Goal: Information Seeking & Learning: Learn about a topic

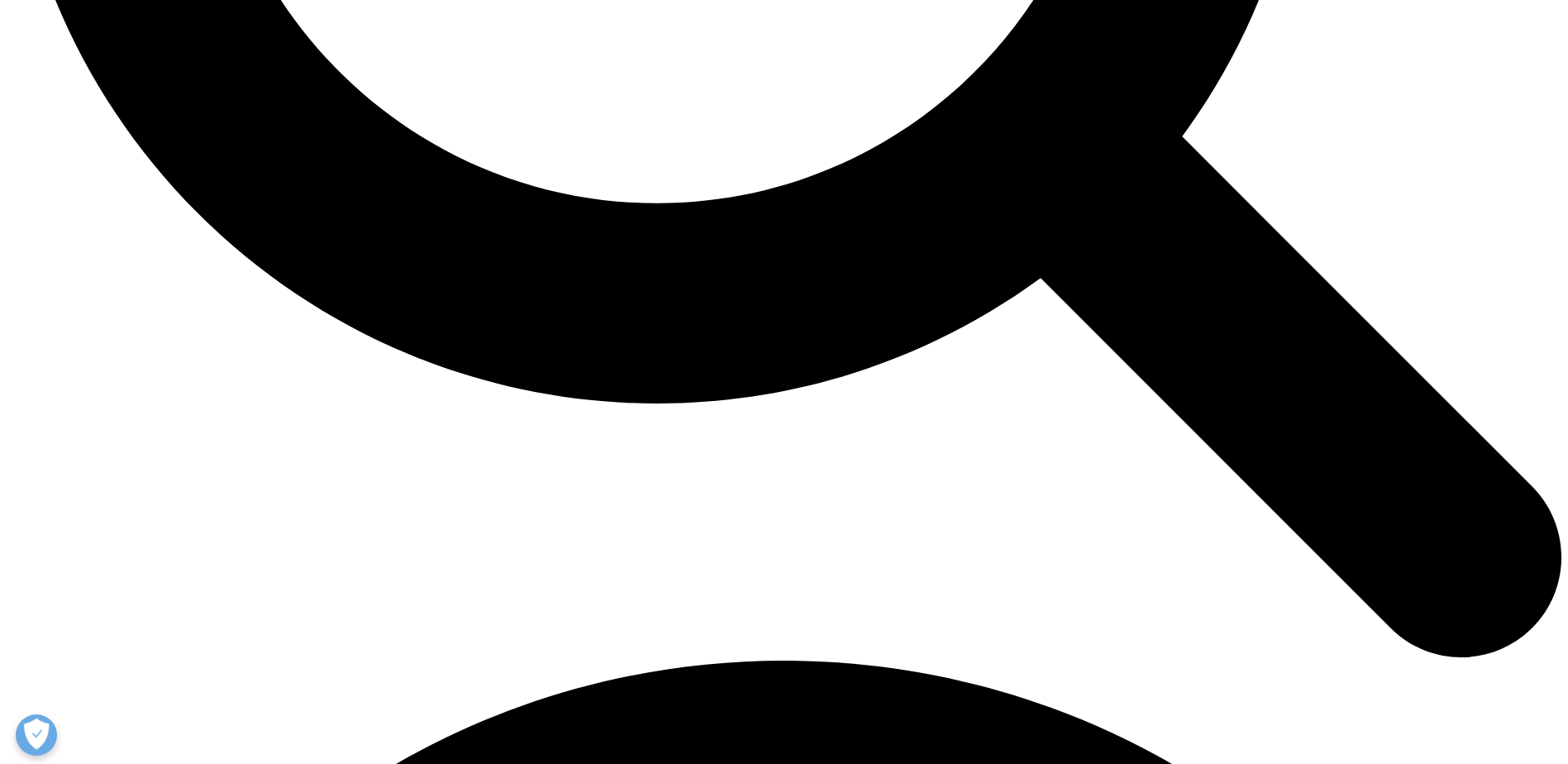
scroll to position [2398, 0]
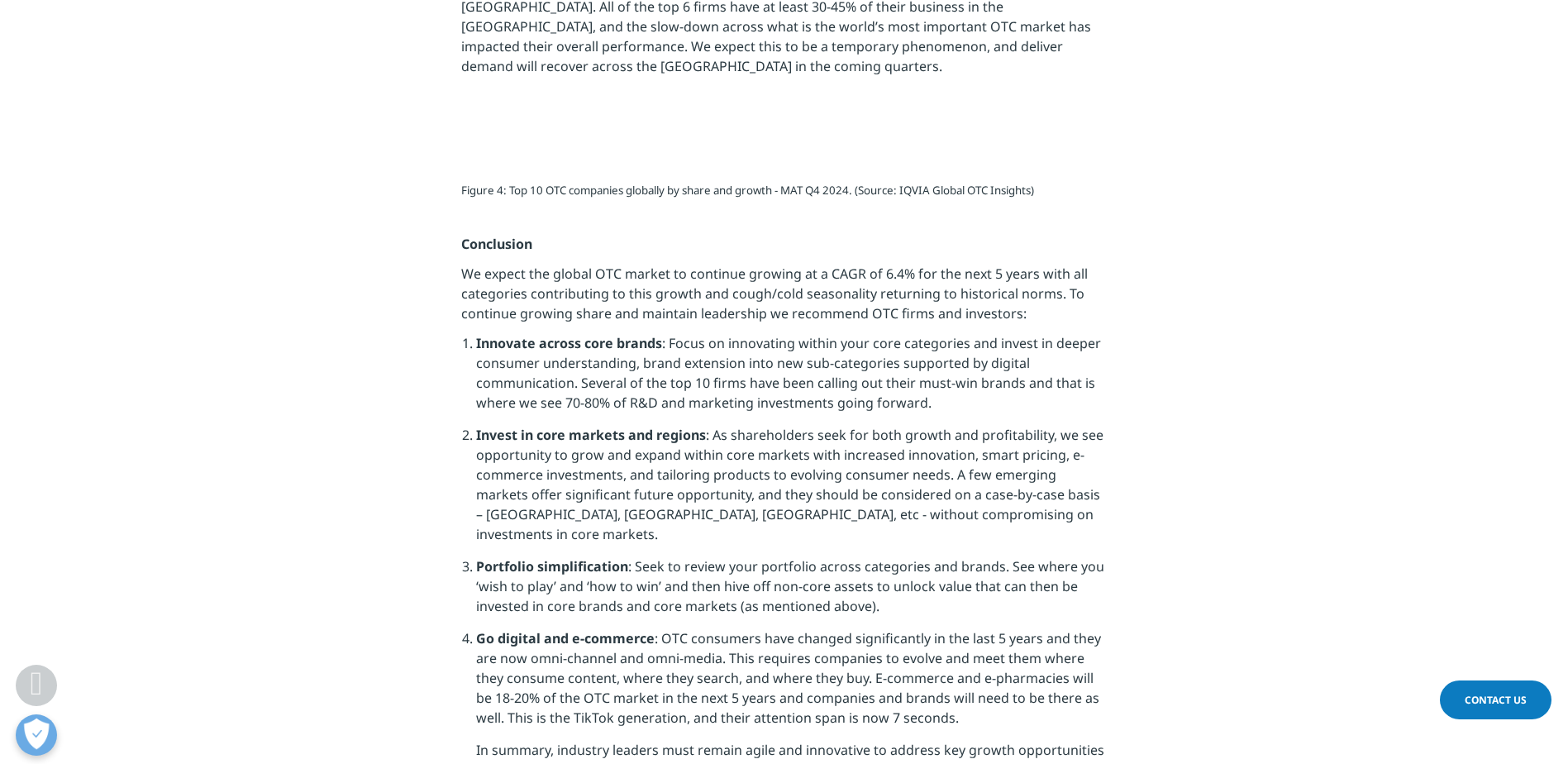
drag, startPoint x: 825, startPoint y: 205, endPoint x: 1106, endPoint y: 242, distance: 283.4
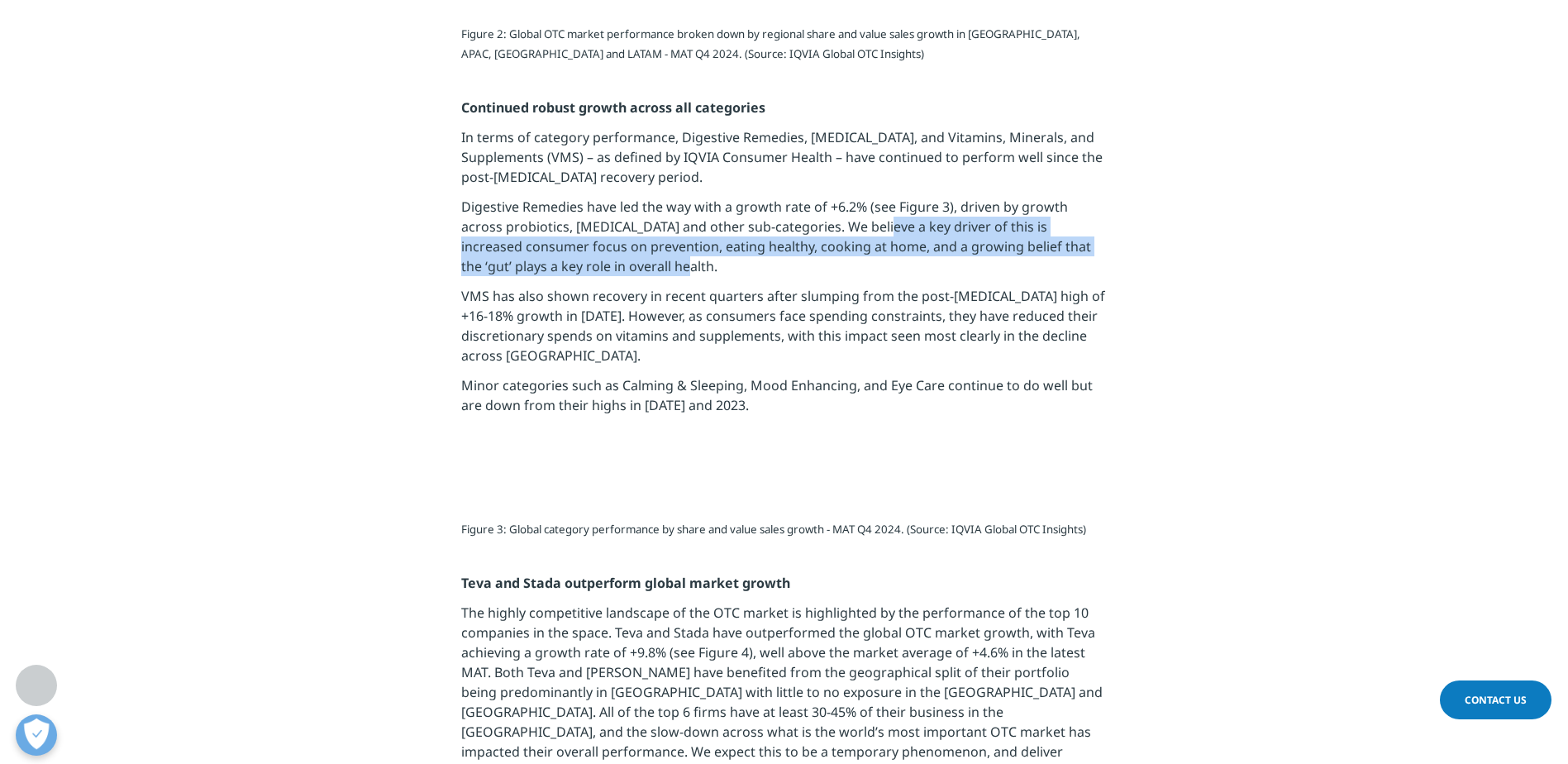
copy p "key driver of this is increased consumer focus on prevention, eating healthy, c…"
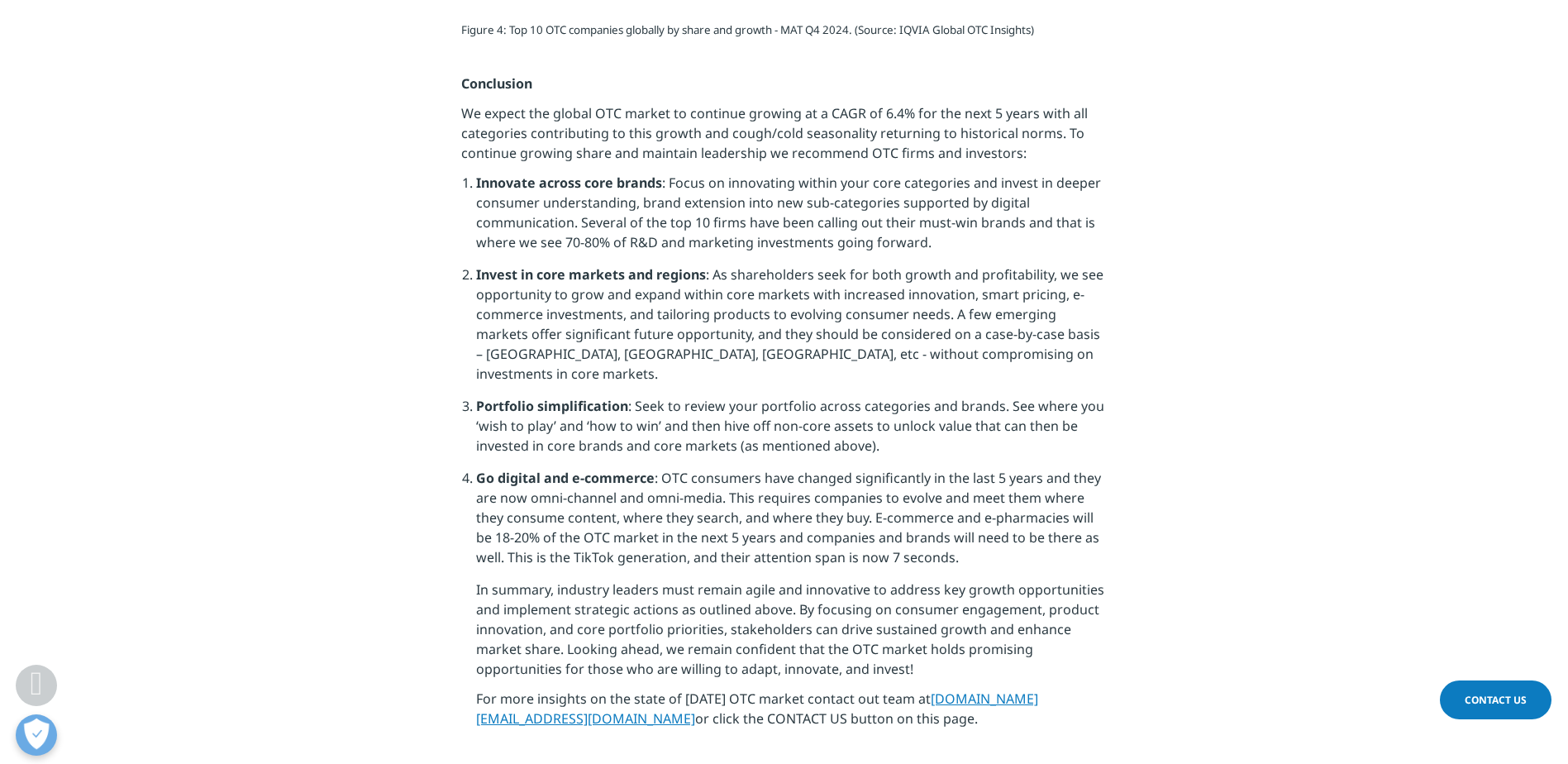
scroll to position [4052, 0]
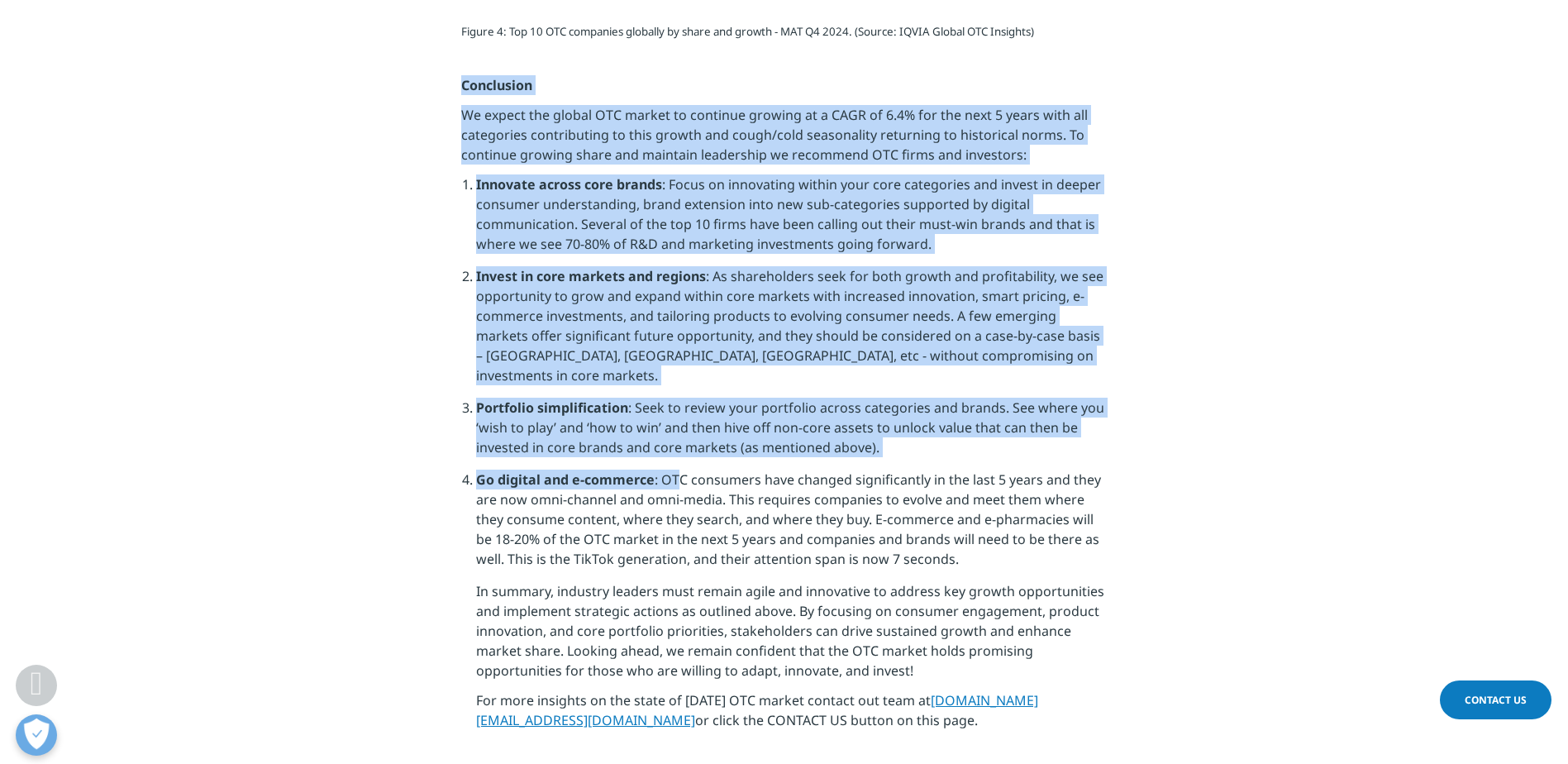
drag, startPoint x: 472, startPoint y: 57, endPoint x: 674, endPoint y: 435, distance: 428.6
click at [674, 435] on div "Figure 4: Top 10 OTC companies globally by share and growth - MAT Q4 2024. (Sou…" at bounding box center [784, 383] width 646 height 715
copy div "Conclusion We expect the global OTC market to continue growing at a CAGR of 6.4…"
click at [1214, 307] on section "Figure 4: Top 10 OTC companies globally by share and growth - MAT Q4 2024. (Sou…" at bounding box center [784, 382] width 1568 height 797
click at [1265, 239] on section "Figure 4: Top 10 OTC companies globally by share and growth - MAT Q4 2024. (Sou…" at bounding box center [784, 382] width 1568 height 797
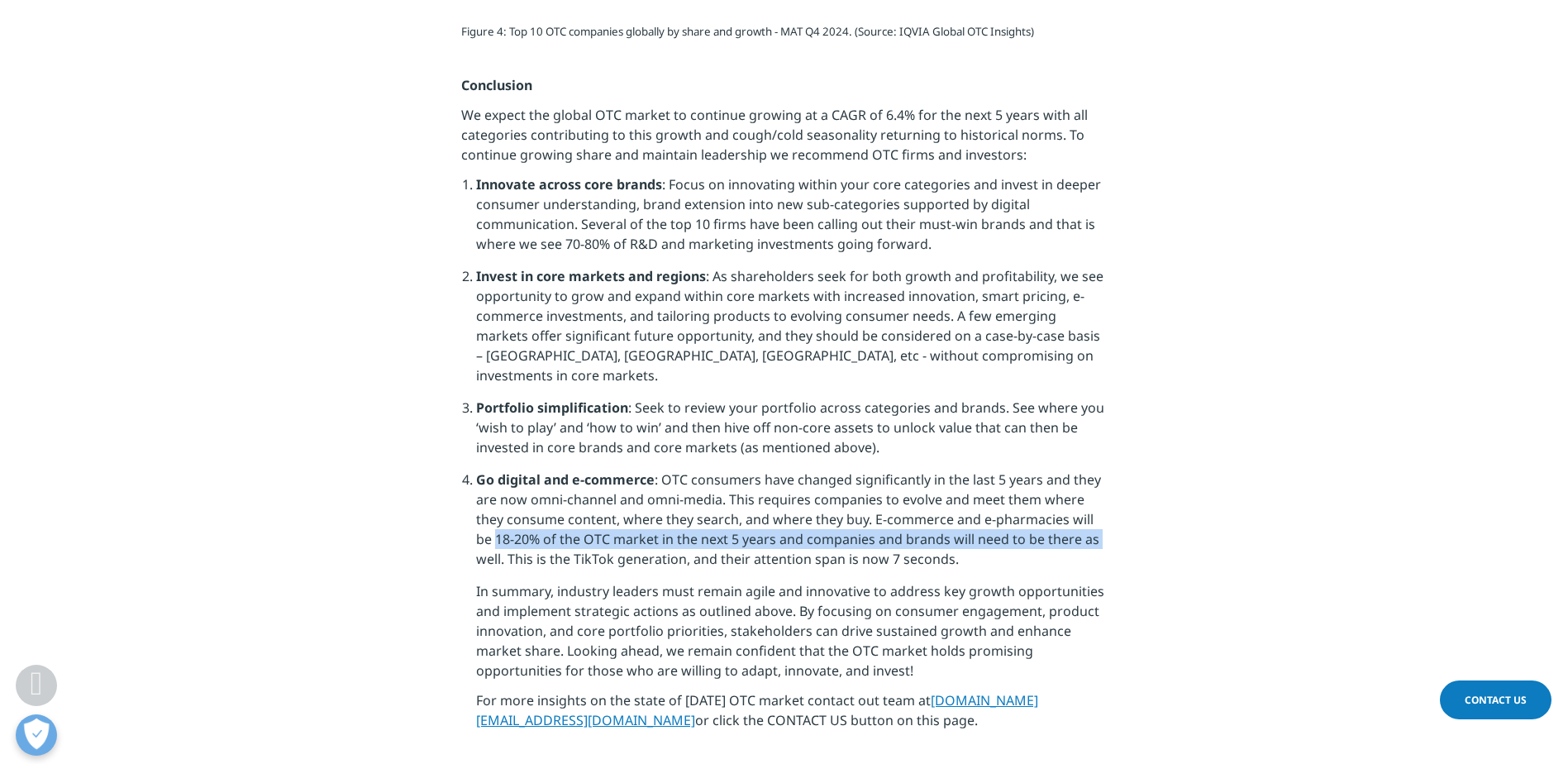
click at [362, 494] on section "Figure 4: Top 10 OTC companies globally by share and growth - MAT Q4 2024. (Sou…" at bounding box center [784, 382] width 1568 height 797
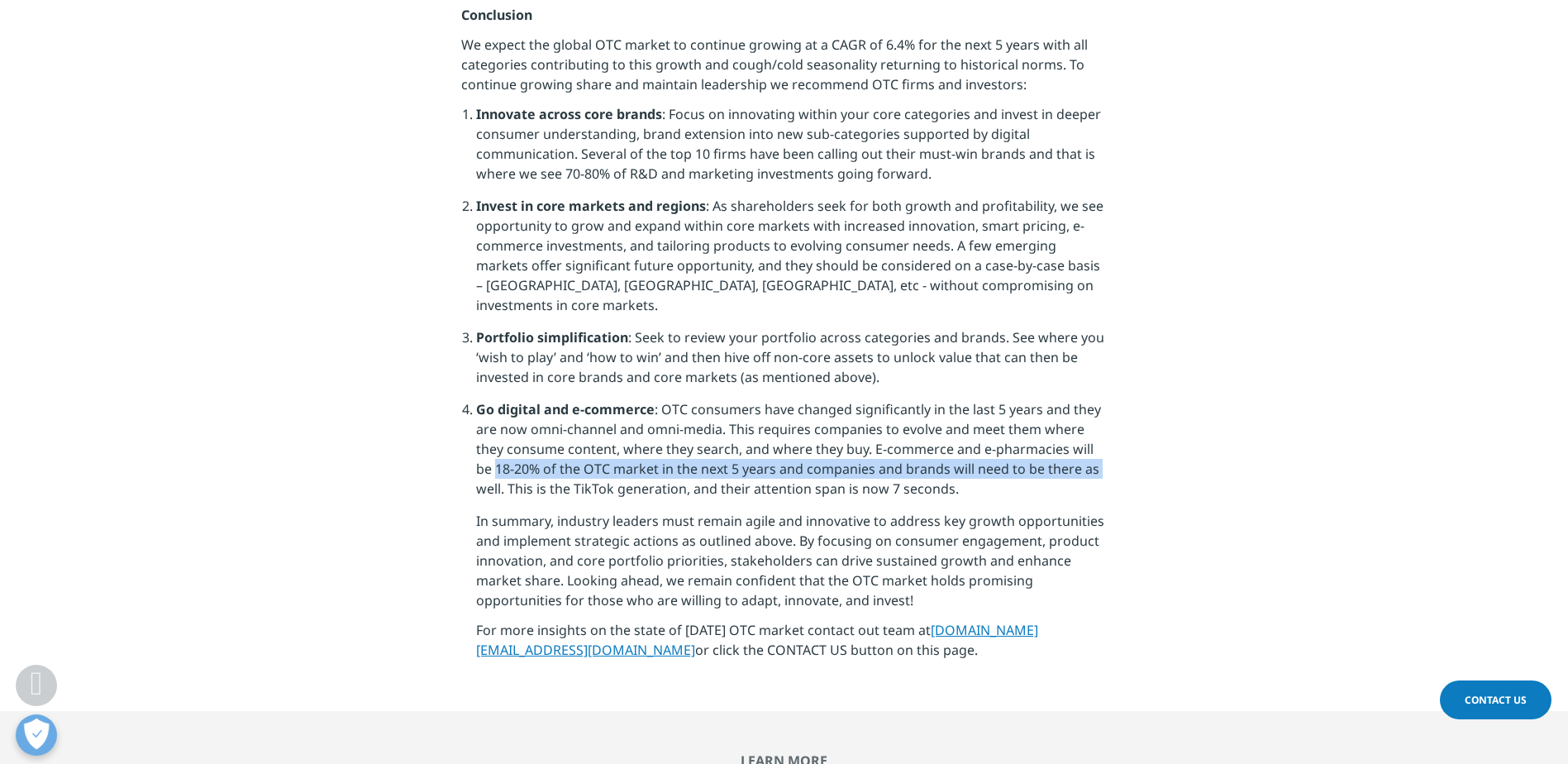
scroll to position [4134, 0]
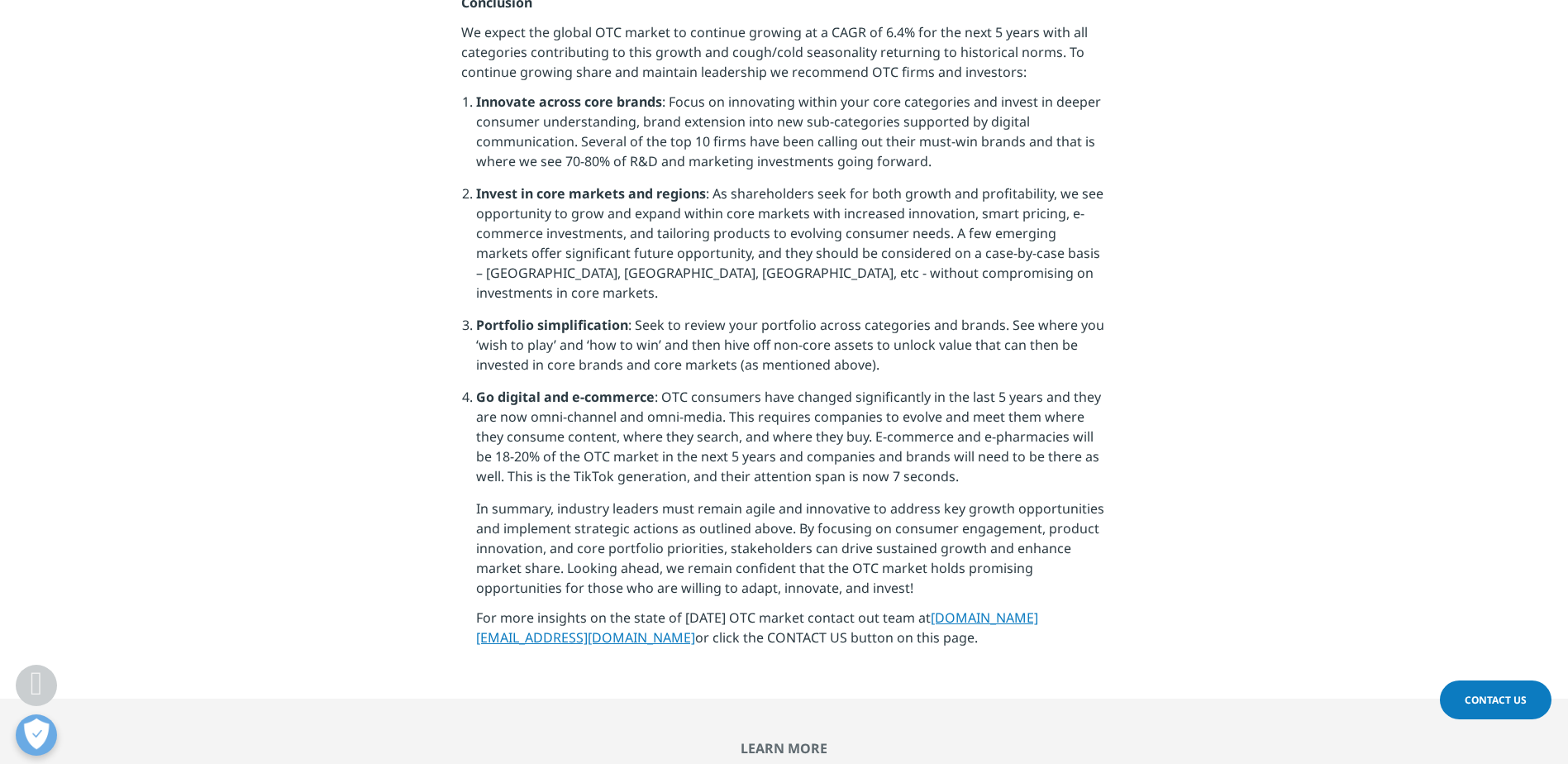
drag, startPoint x: 1197, startPoint y: 492, endPoint x: 1191, endPoint y: 485, distance: 9.2
click at [1197, 491] on section "Figure 4: Top 10 OTC companies globally by share and growth - MAT Q4 2024. (Sou…" at bounding box center [784, 300] width 1568 height 797
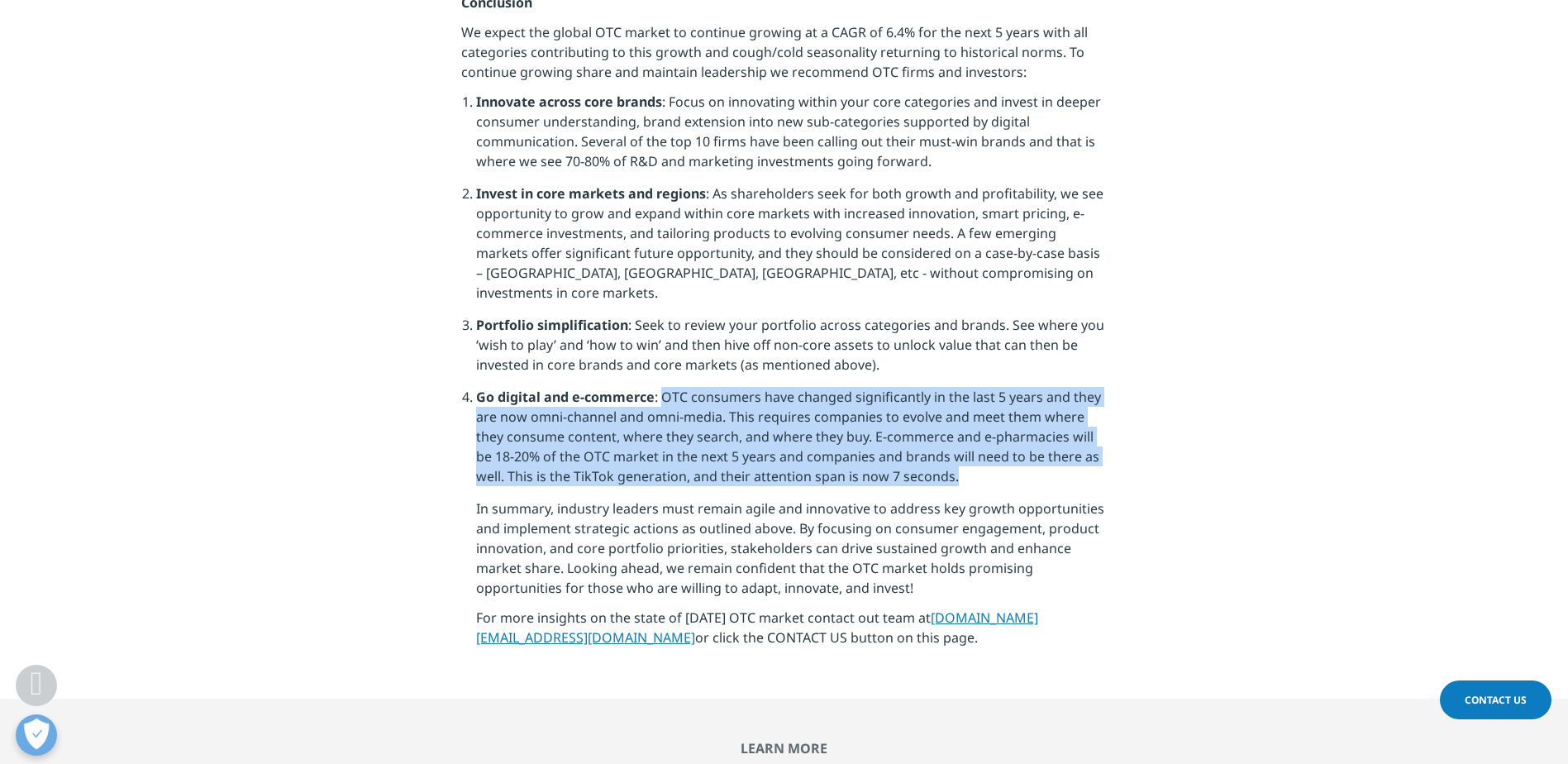
drag, startPoint x: 662, startPoint y: 340, endPoint x: 1047, endPoint y: 431, distance: 395.6
click at [1047, 431] on li "Go digital and e-commerce : OTC consumers have changed significantly in the las…" at bounding box center [791, 442] width 630 height 111
copy li "OTC consumers have changed significantly in the last 5 years and they are now o…"
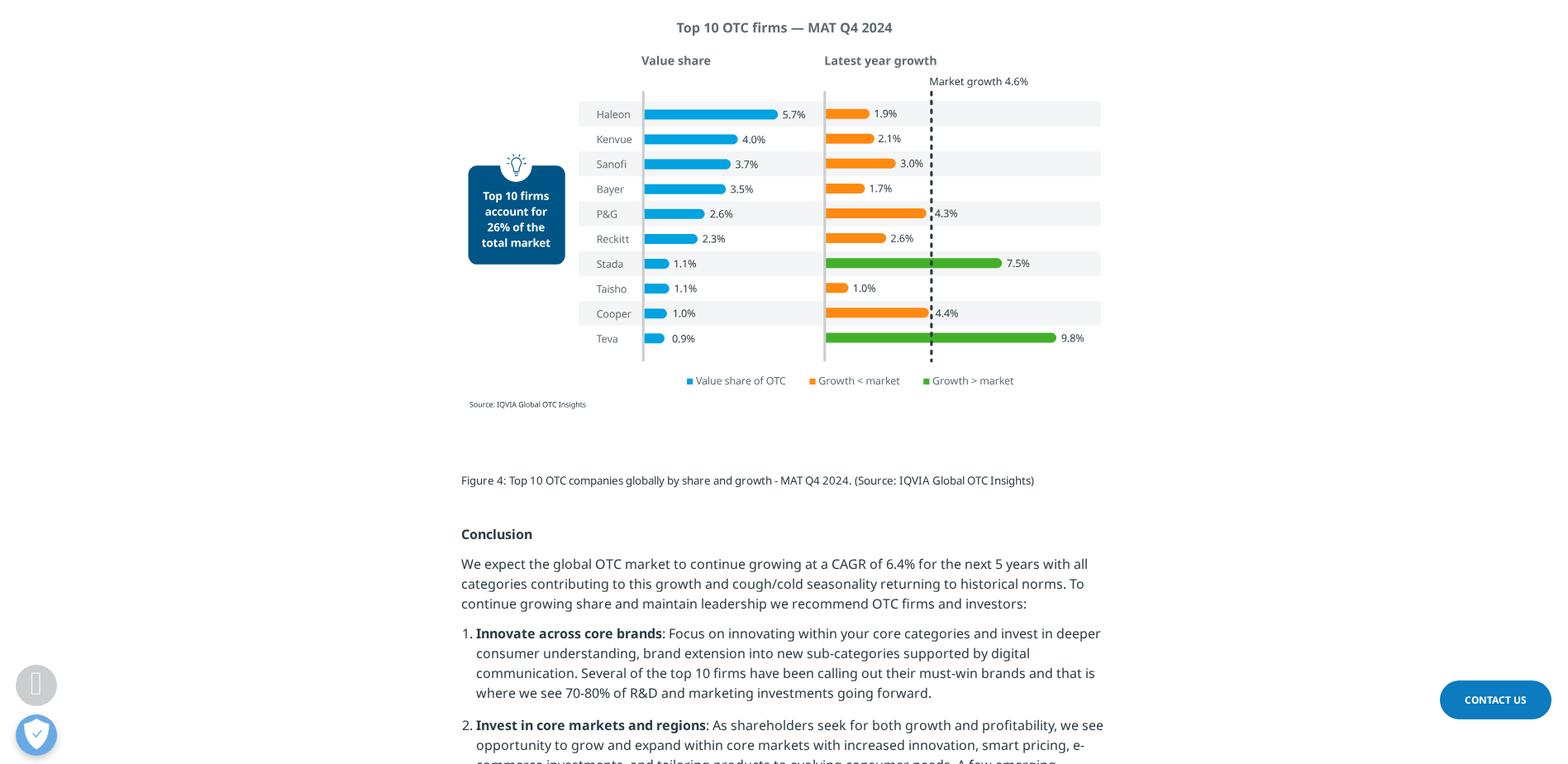
scroll to position [3390, 0]
